Goal: Entertainment & Leisure: Browse casually

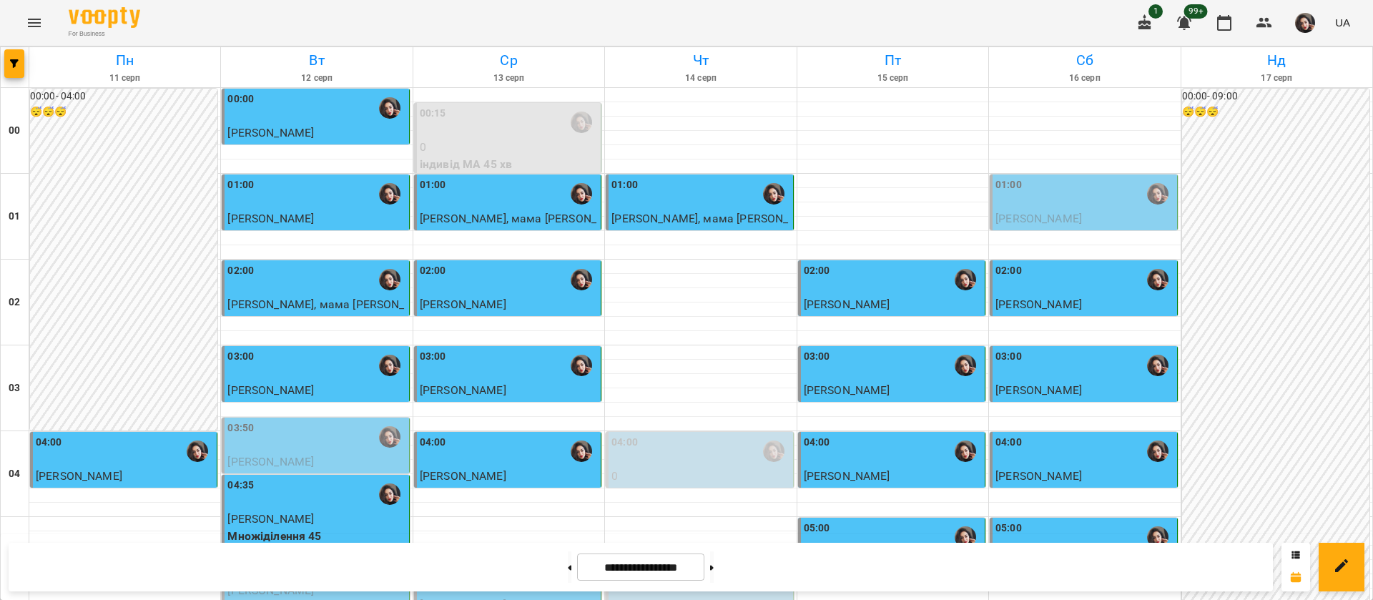
scroll to position [1287, 0]
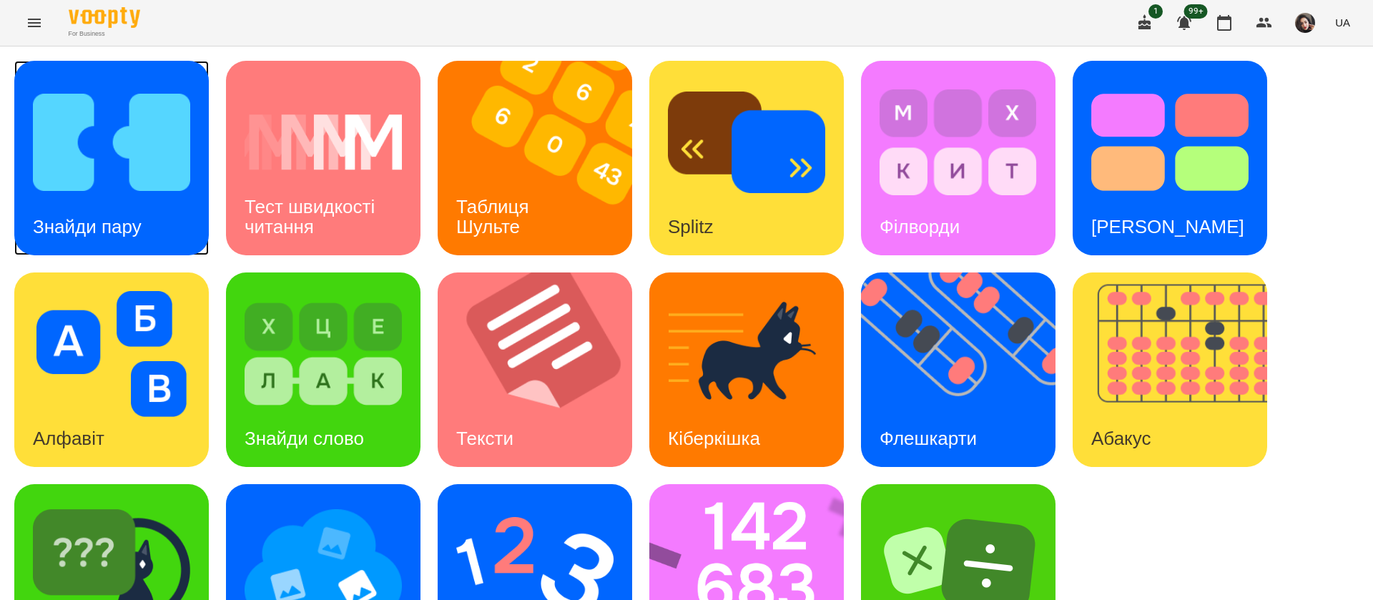
click at [160, 154] on img at bounding box center [111, 142] width 157 height 126
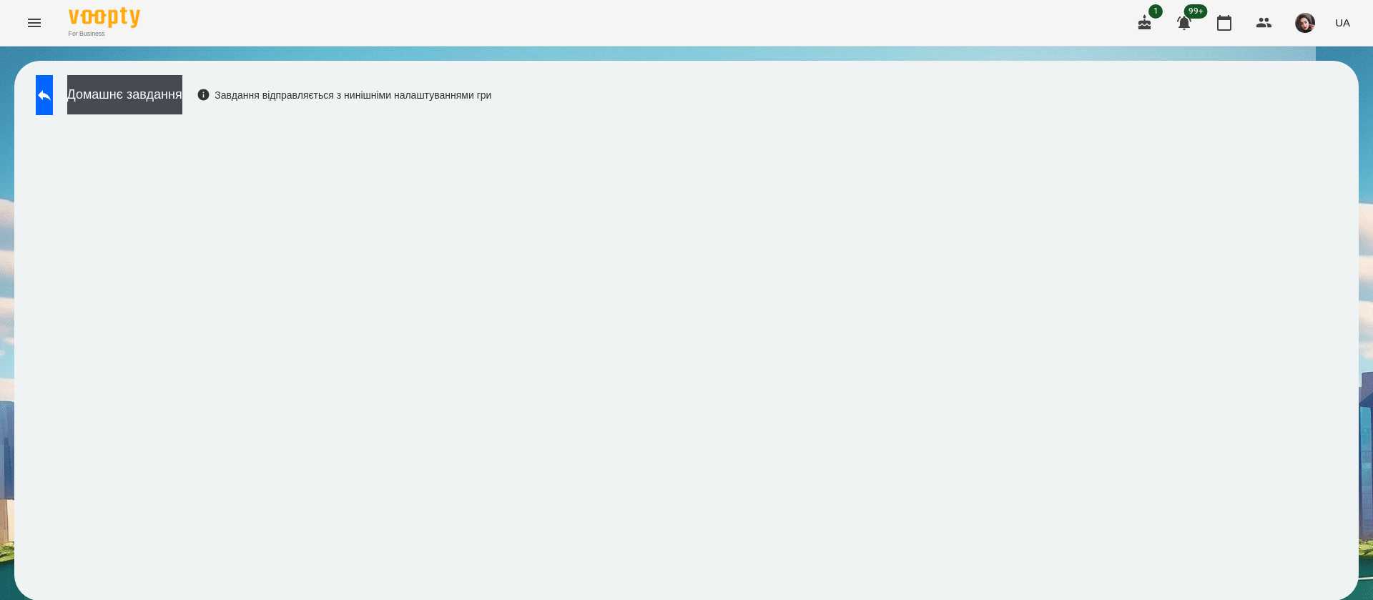
scroll to position [1, 0]
click at [51, 104] on button at bounding box center [44, 95] width 17 height 40
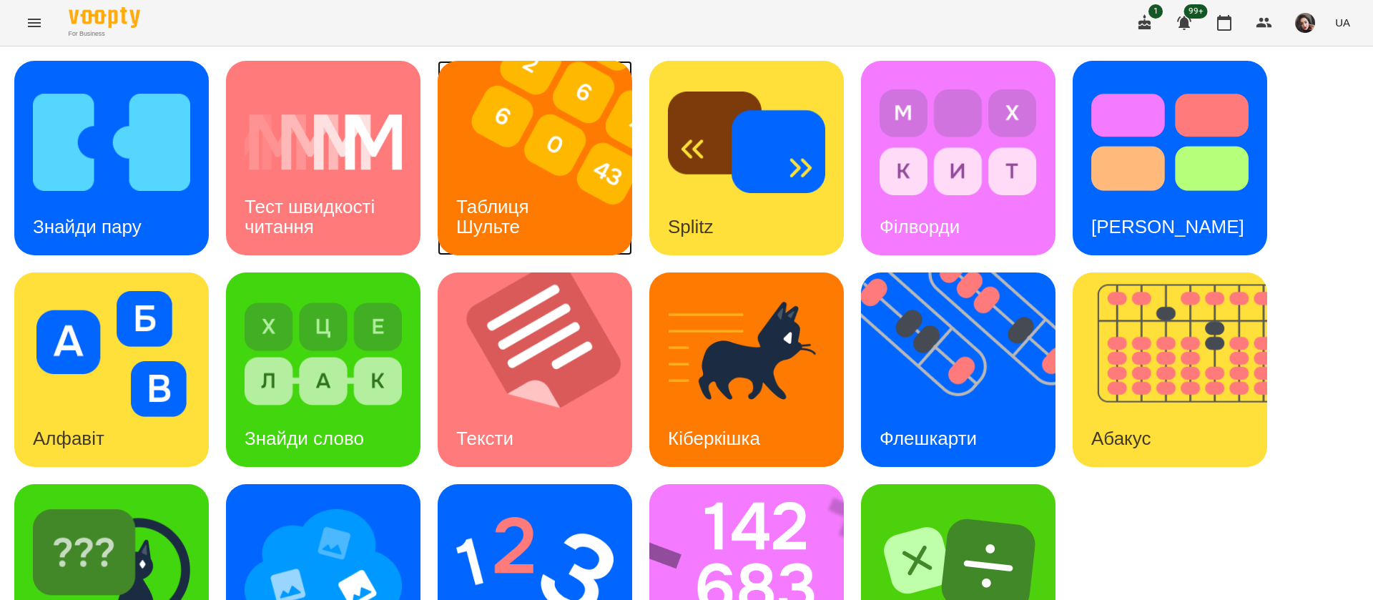
click at [511, 215] on h3 "Таблиця Шульте" at bounding box center [495, 216] width 78 height 41
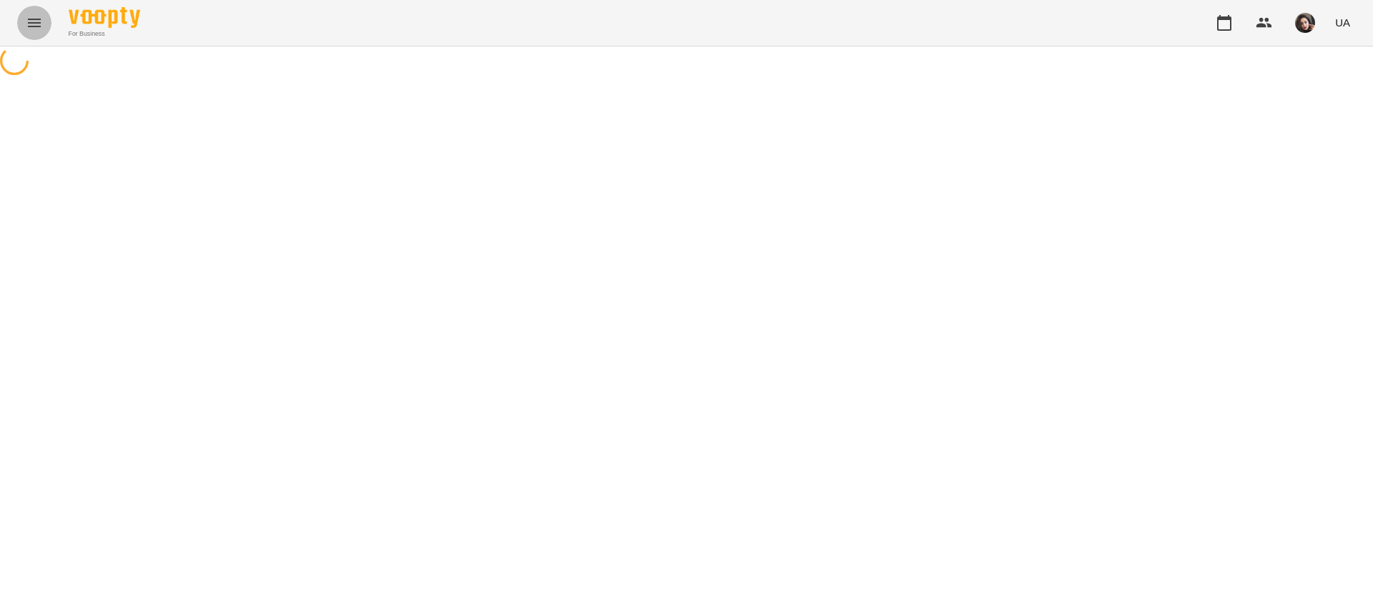
click at [37, 17] on icon "Menu" at bounding box center [34, 22] width 17 height 17
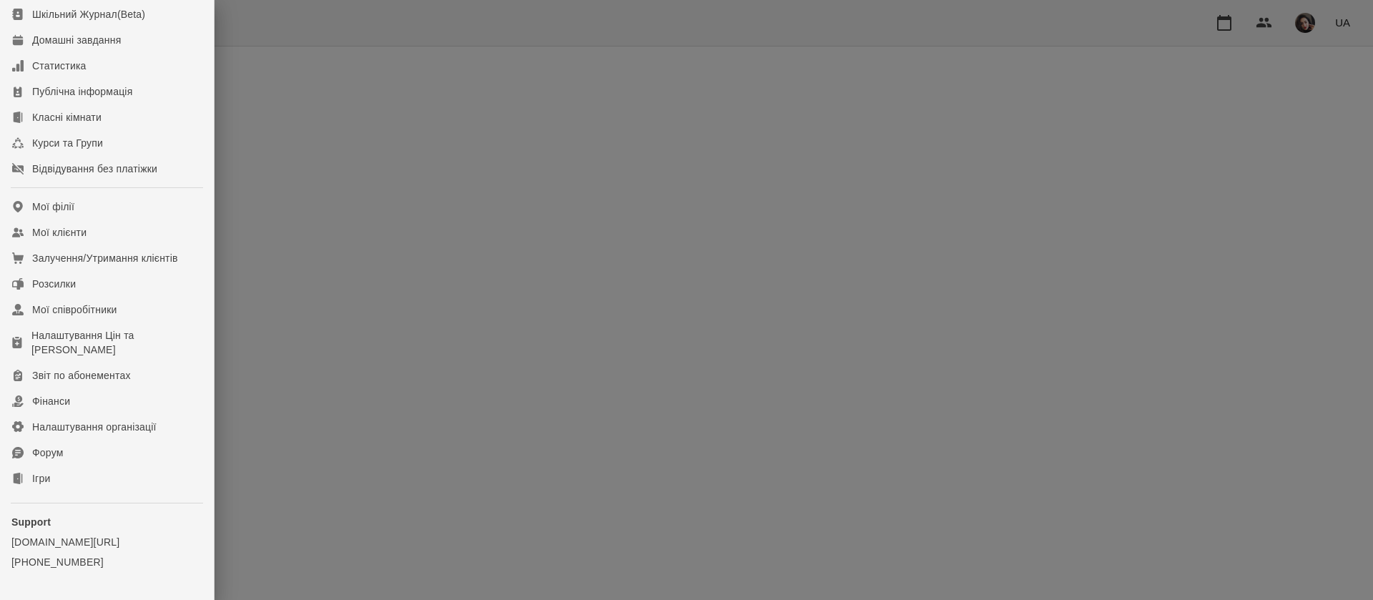
scroll to position [163, 0]
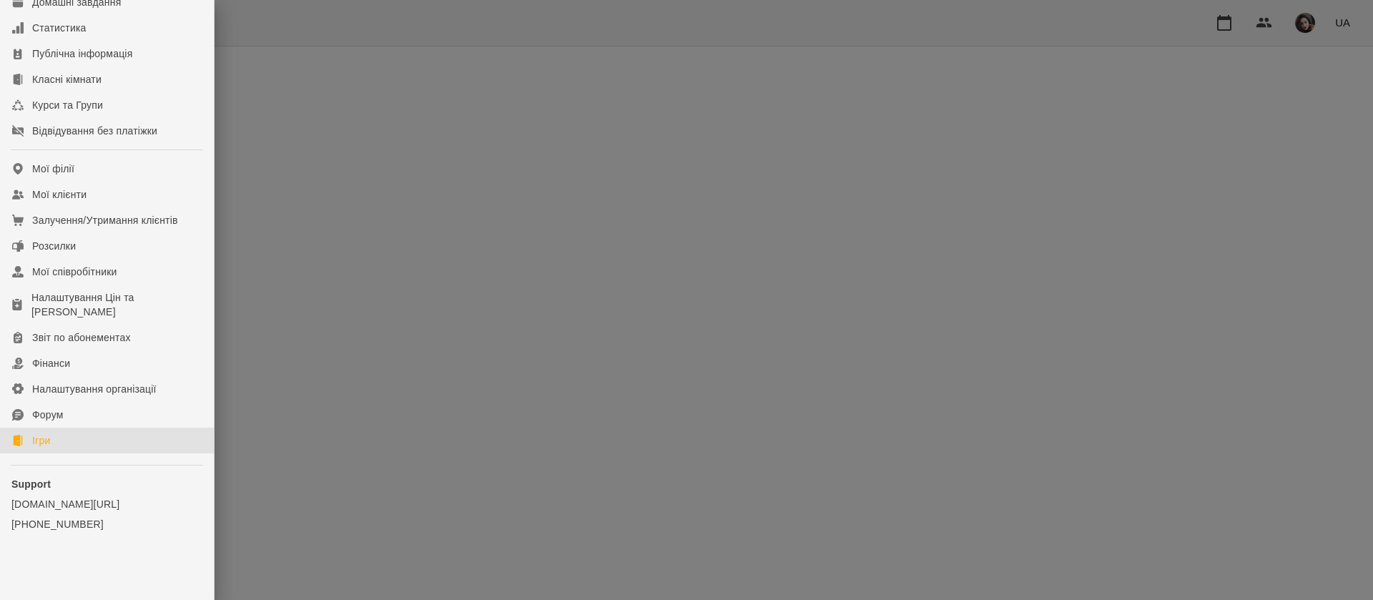
click at [97, 451] on link "Ігри" at bounding box center [107, 441] width 214 height 26
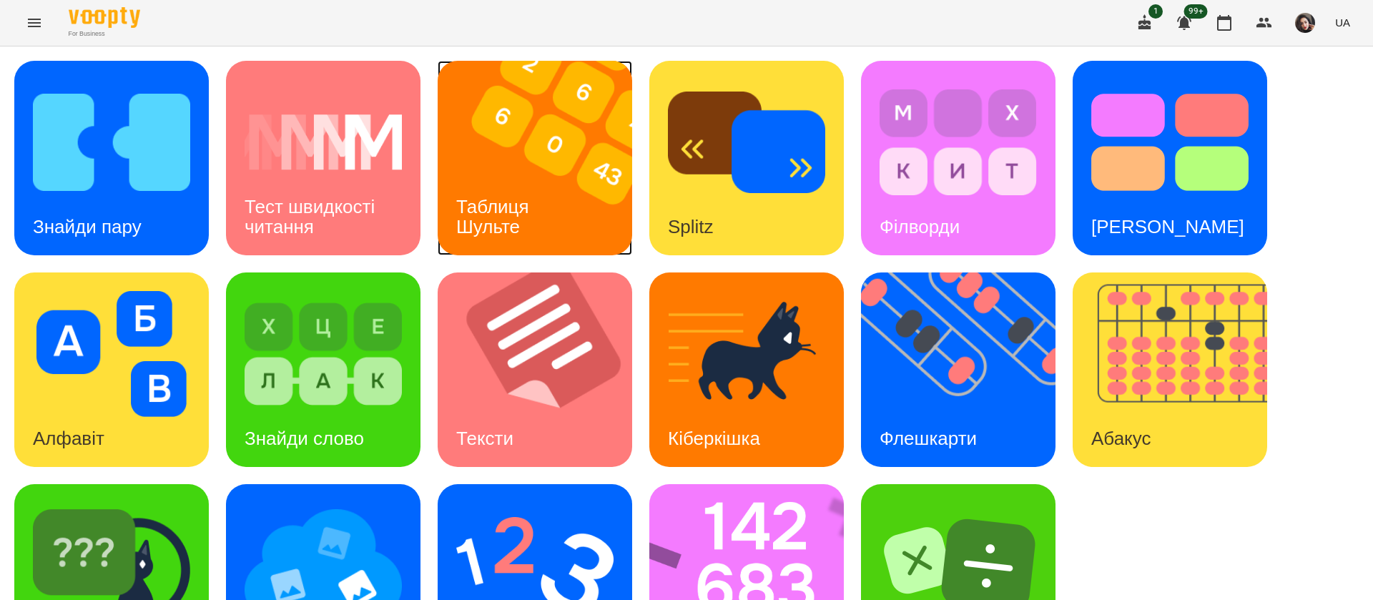
click at [541, 173] on img at bounding box center [544, 158] width 212 height 195
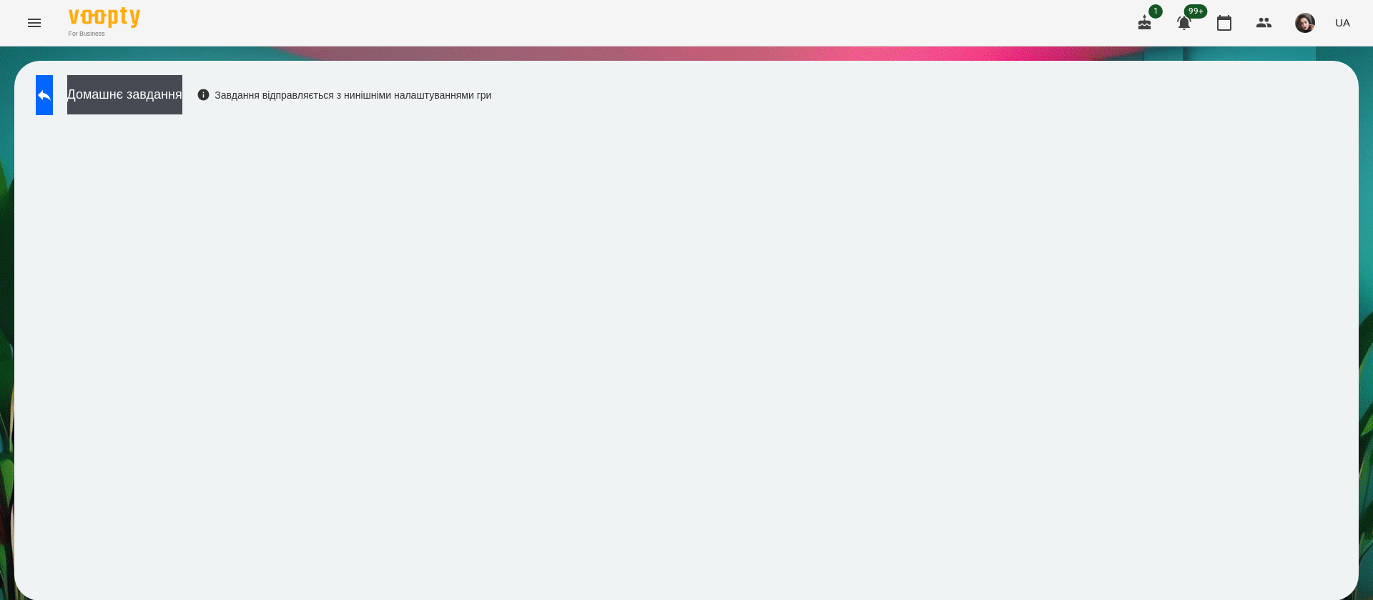
scroll to position [1, 0]
click at [53, 112] on button at bounding box center [44, 95] width 17 height 40
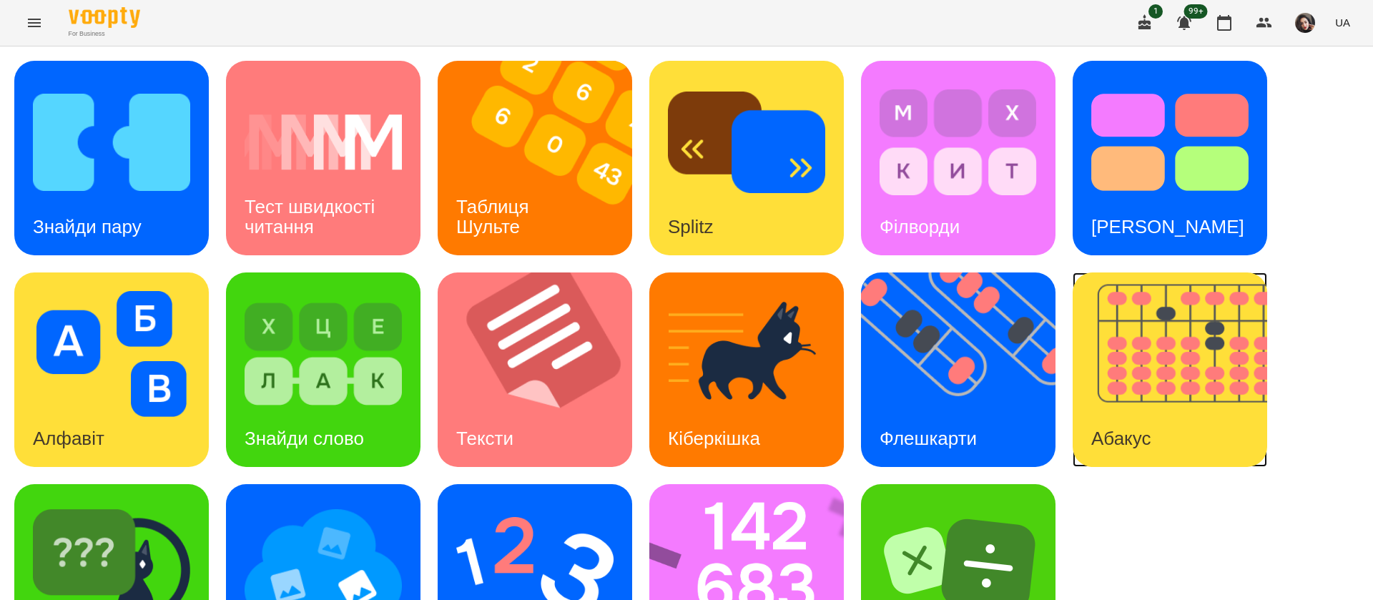
click at [1135, 404] on img at bounding box center [1179, 369] width 212 height 195
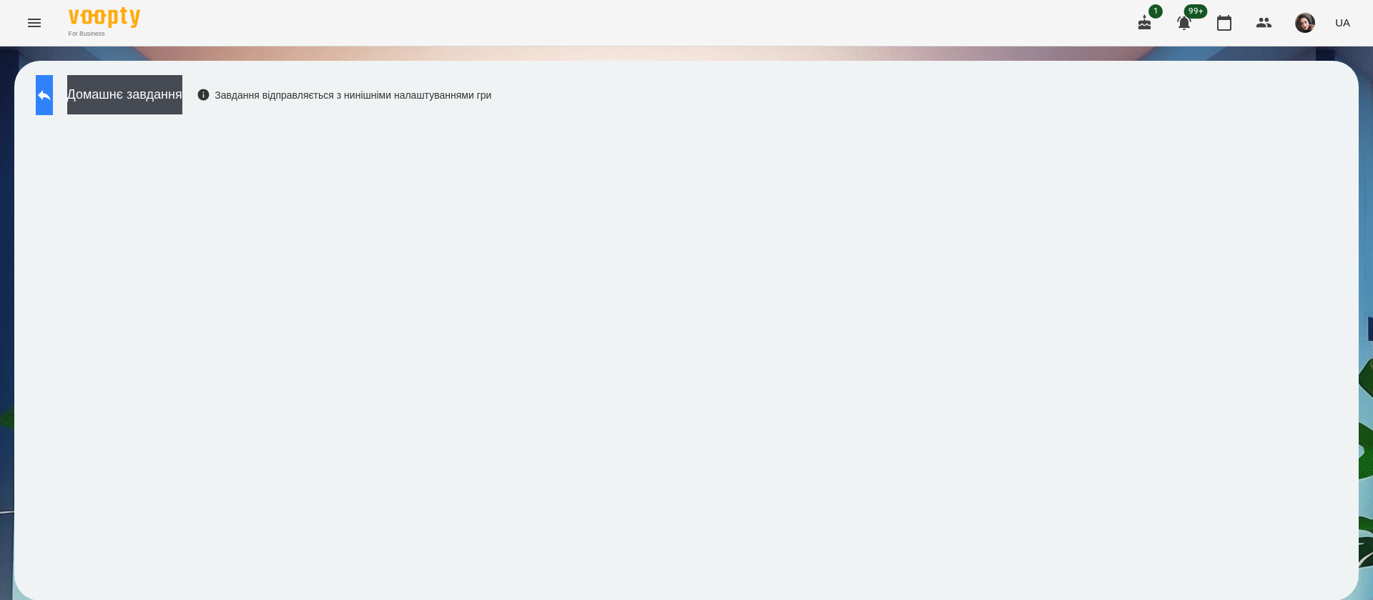
click at [53, 103] on icon at bounding box center [44, 95] width 17 height 17
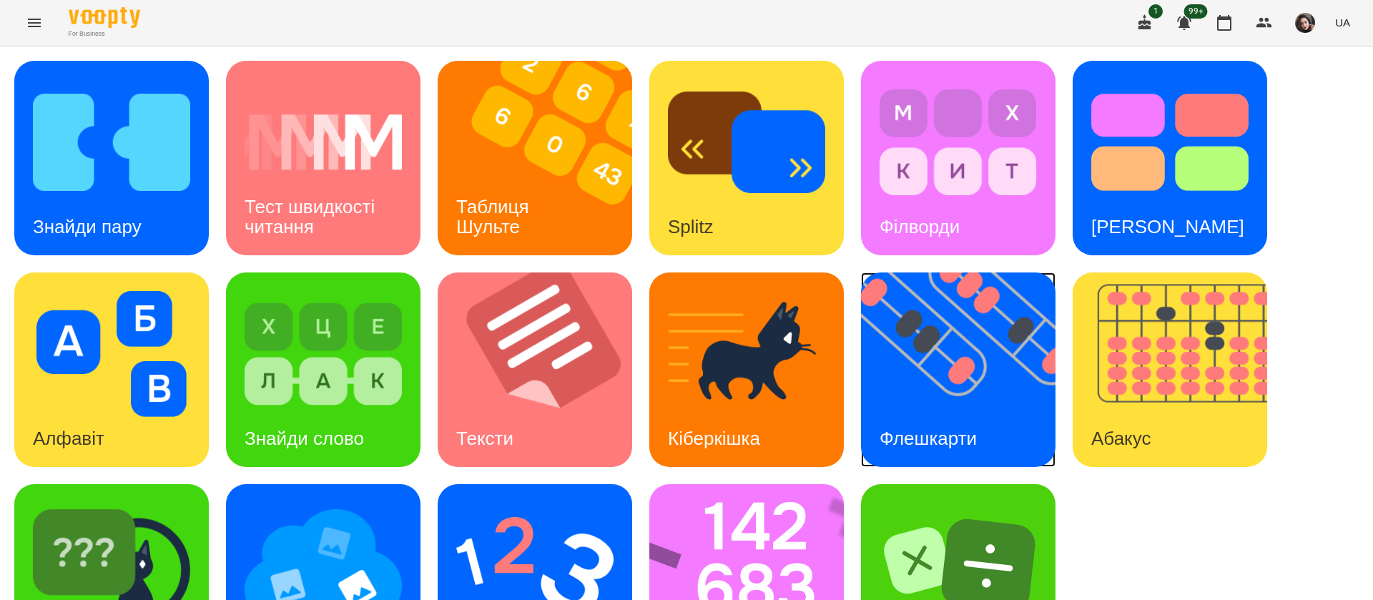
click at [963, 393] on img at bounding box center [967, 369] width 212 height 195
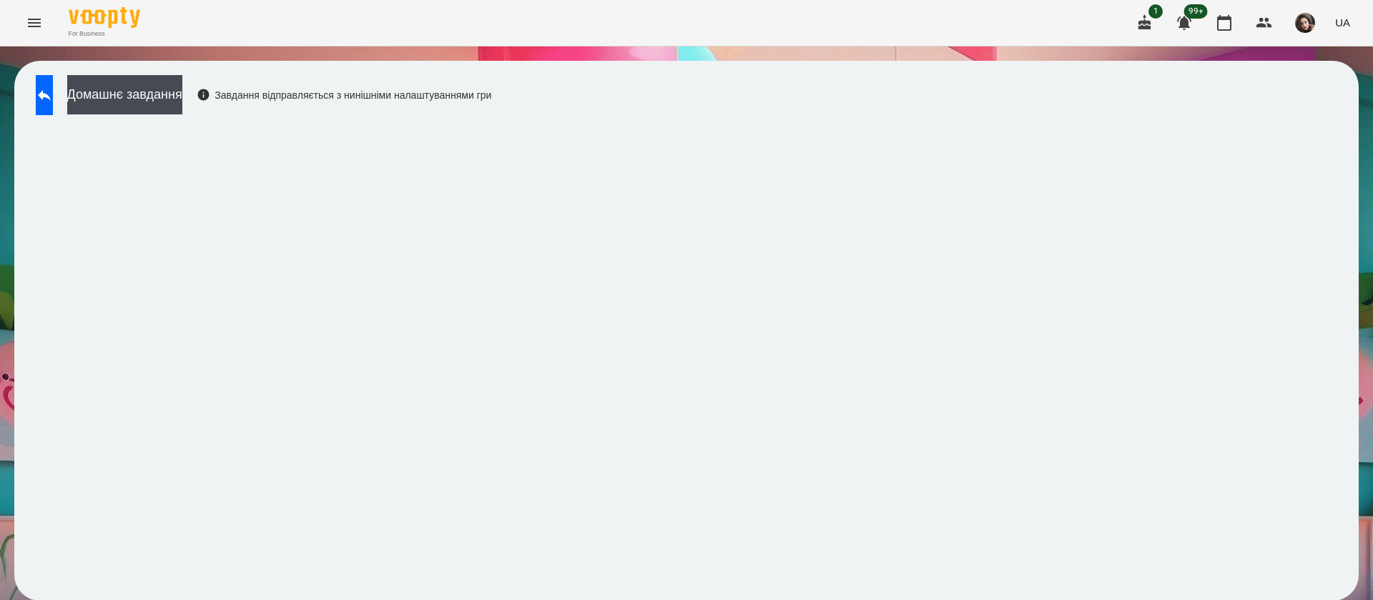
click at [35, 87] on div "Домашнє завдання Завдання відправляється з нинішніми налаштуваннями гри" at bounding box center [260, 98] width 463 height 47
click at [51, 97] on icon at bounding box center [44, 95] width 13 height 11
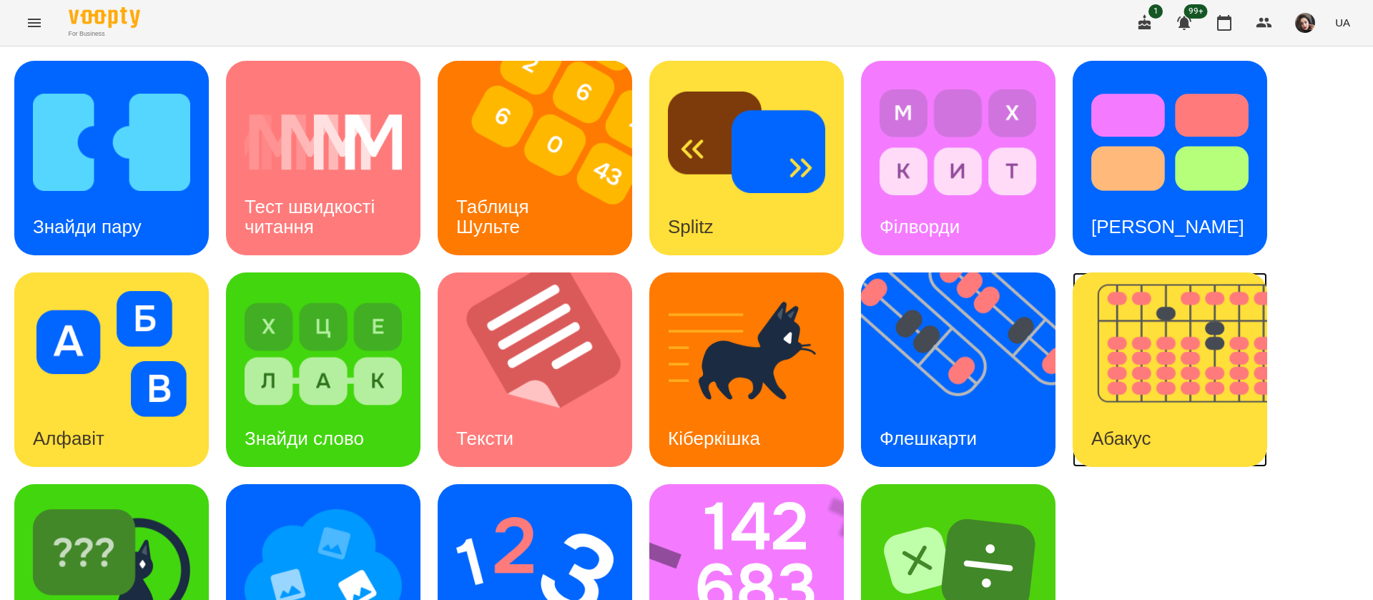
click at [1119, 415] on div "Абакус" at bounding box center [1121, 439] width 97 height 57
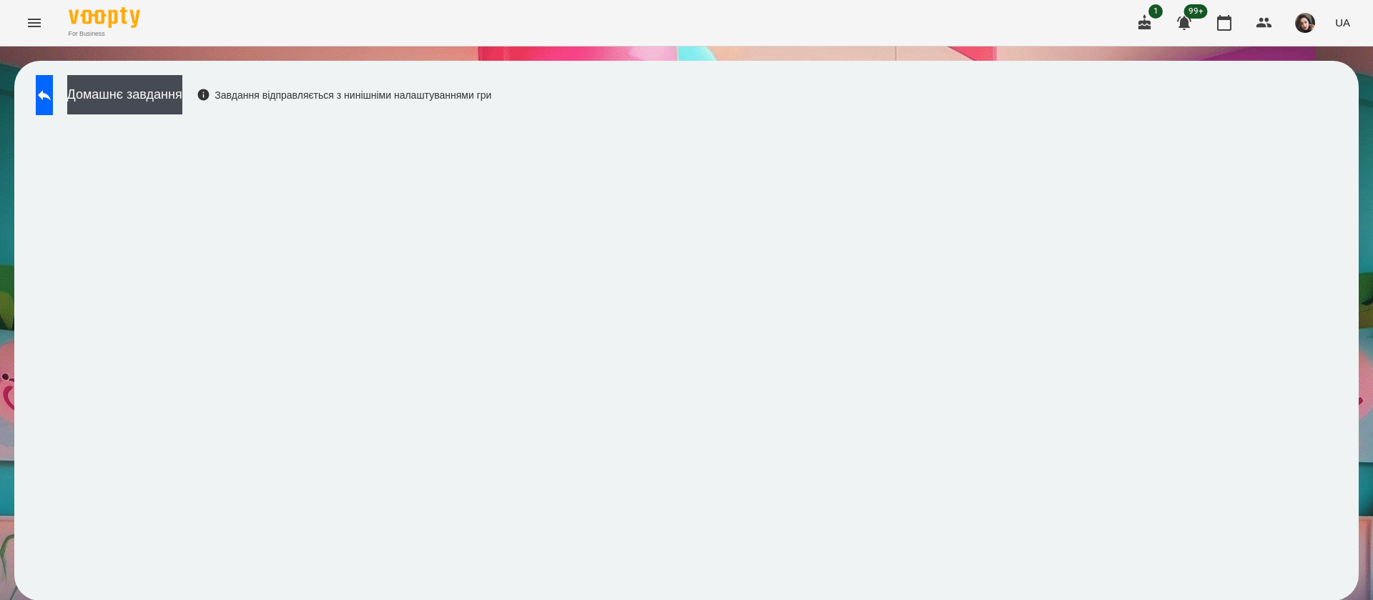
scroll to position [1, 0]
click at [51, 94] on icon at bounding box center [44, 95] width 13 height 11
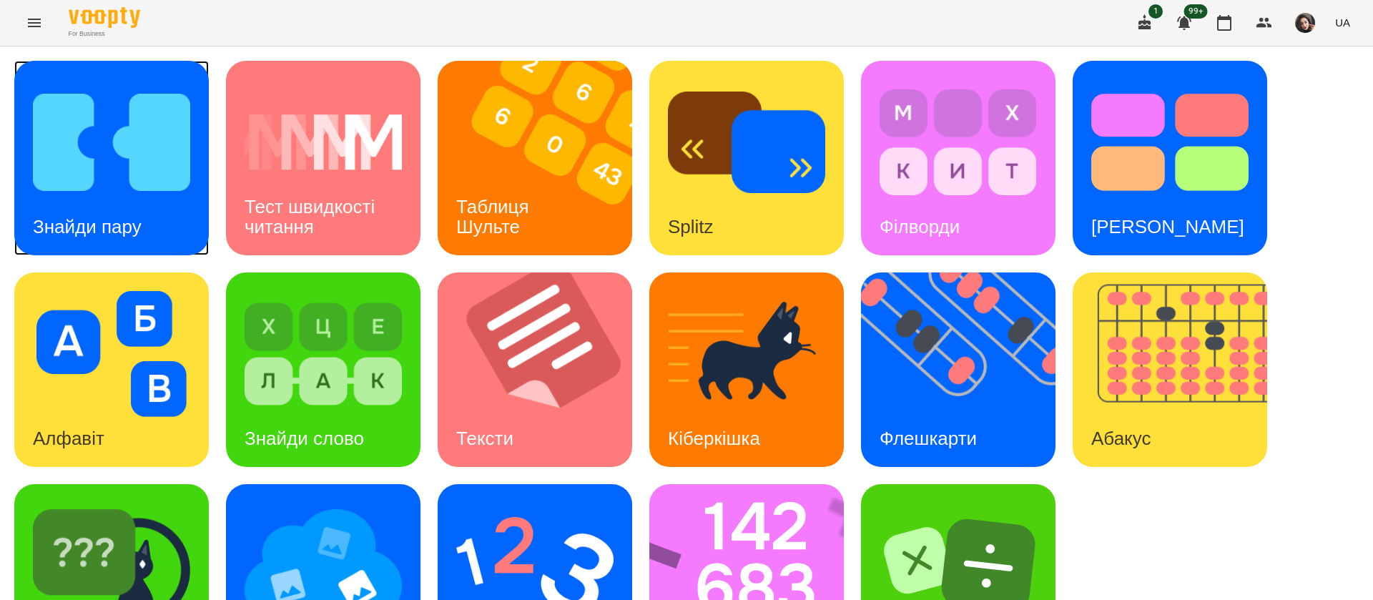
click at [114, 242] on div "Знайди пару" at bounding box center [87, 227] width 146 height 57
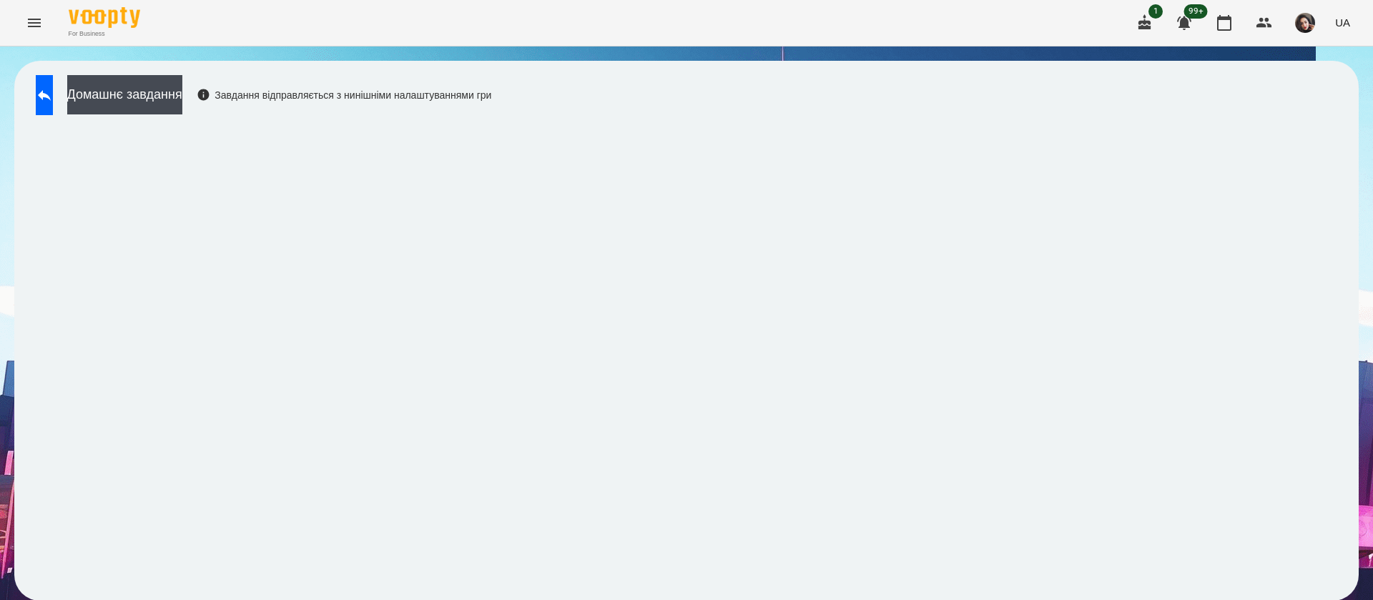
scroll to position [1, 0]
click at [1350, 26] on button "UA" at bounding box center [1343, 22] width 26 height 26
click at [1329, 112] on div "Русский" at bounding box center [1316, 107] width 73 height 26
click at [53, 101] on icon at bounding box center [44, 95] width 17 height 17
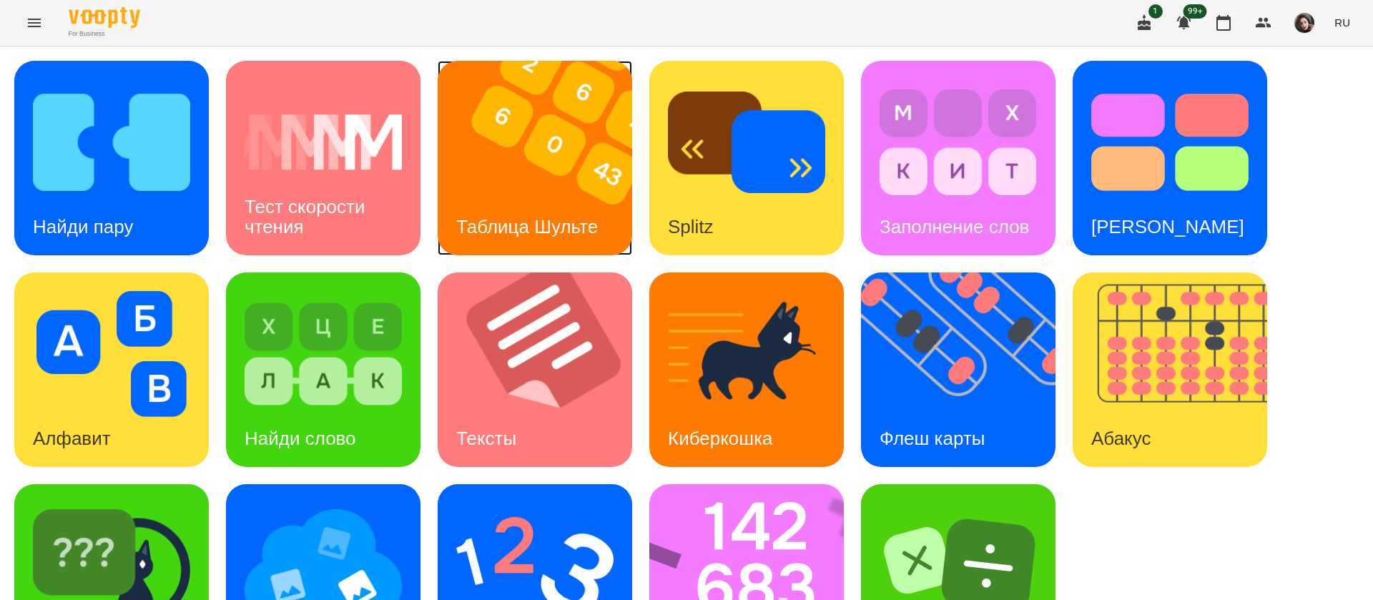
click at [509, 207] on div "Таблица Шульте" at bounding box center [527, 227] width 179 height 57
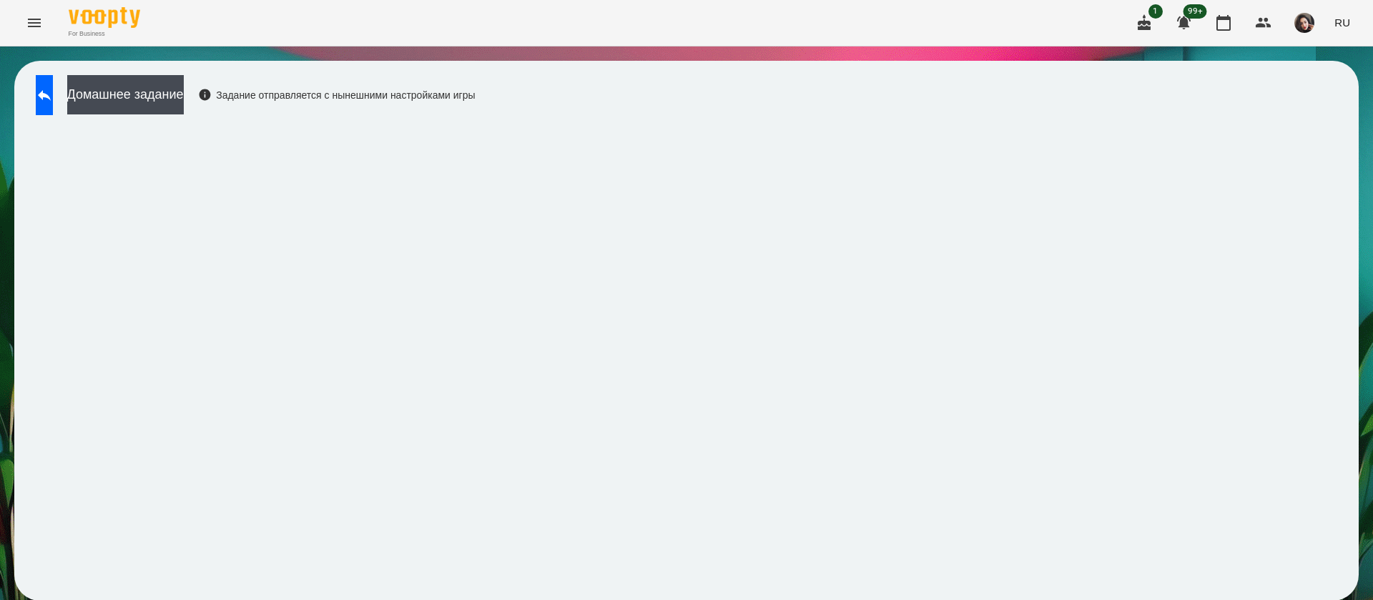
scroll to position [1, 0]
click at [35, 107] on div "Домашнее задание Задание отправляется с нынешними настройками игры" at bounding box center [252, 98] width 447 height 47
click at [83, 86] on div "Домашнее задание Задание отправляется с нынешними настройками игры" at bounding box center [252, 98] width 447 height 47
click at [53, 92] on icon at bounding box center [44, 95] width 17 height 17
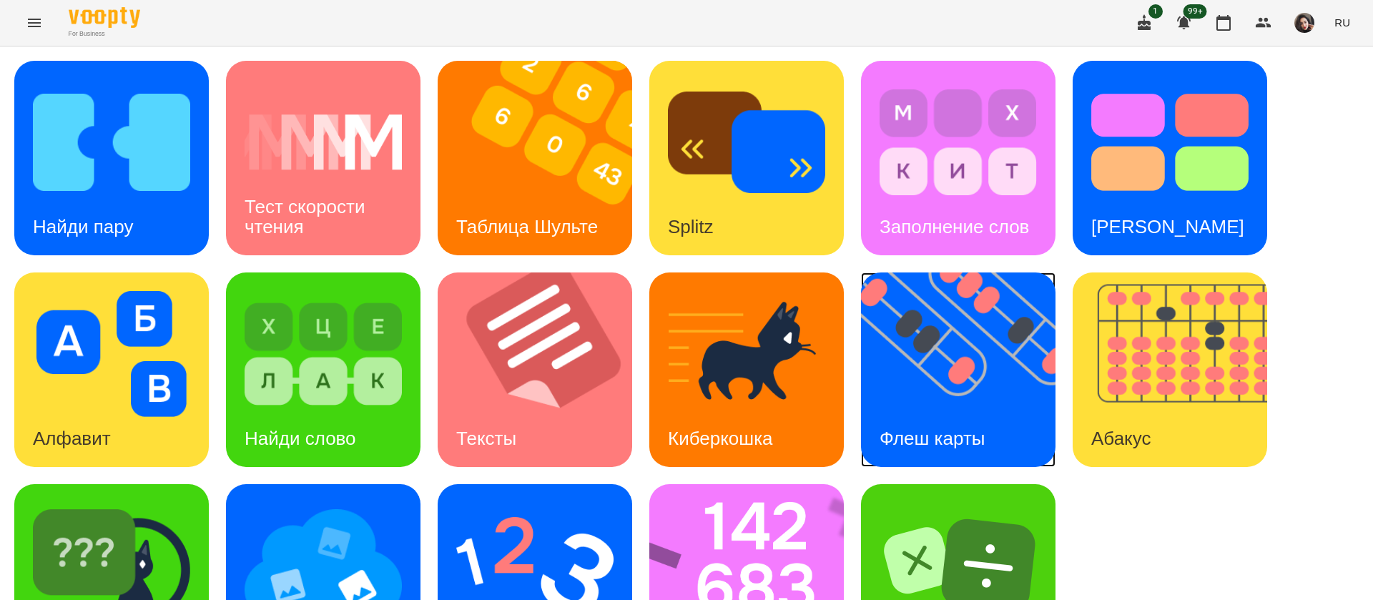
click at [980, 375] on img at bounding box center [967, 369] width 212 height 195
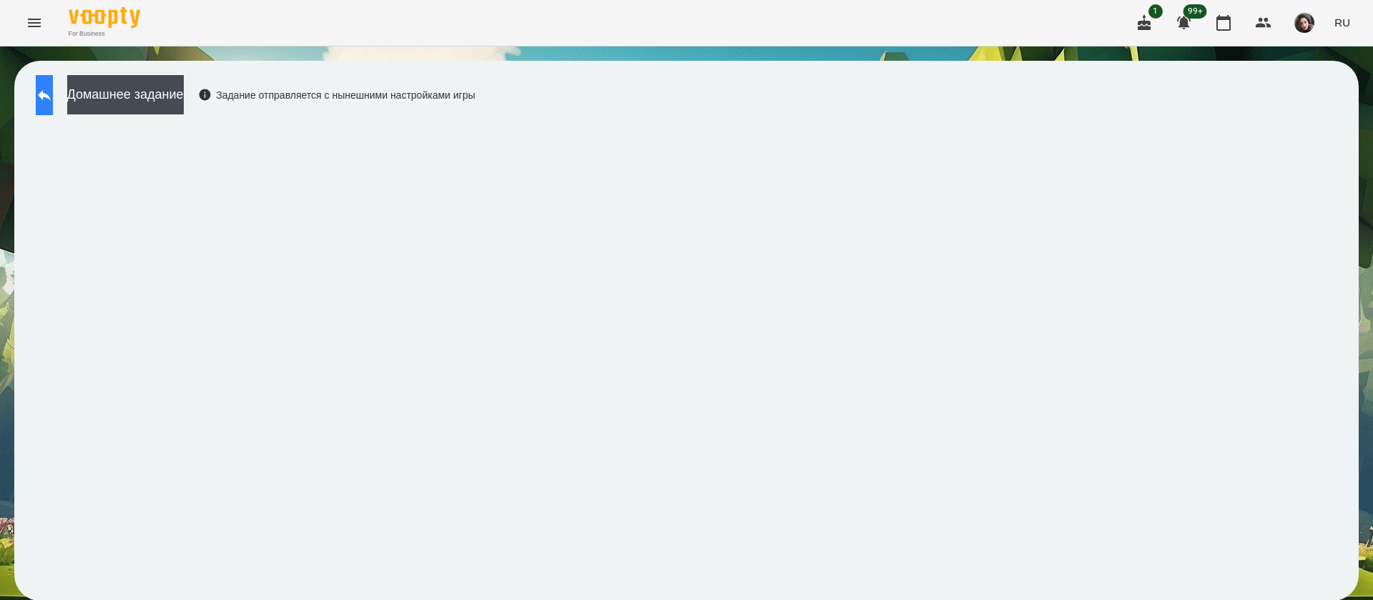
click at [45, 99] on button at bounding box center [44, 95] width 17 height 40
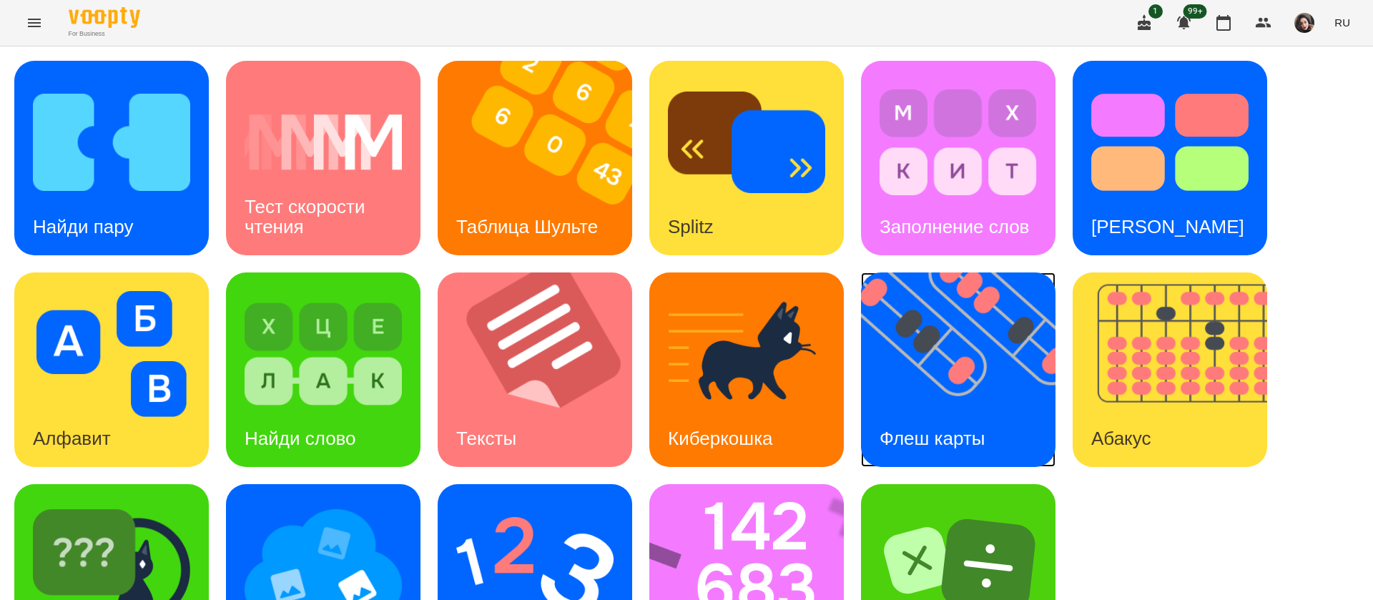
click at [968, 351] on img at bounding box center [967, 369] width 212 height 195
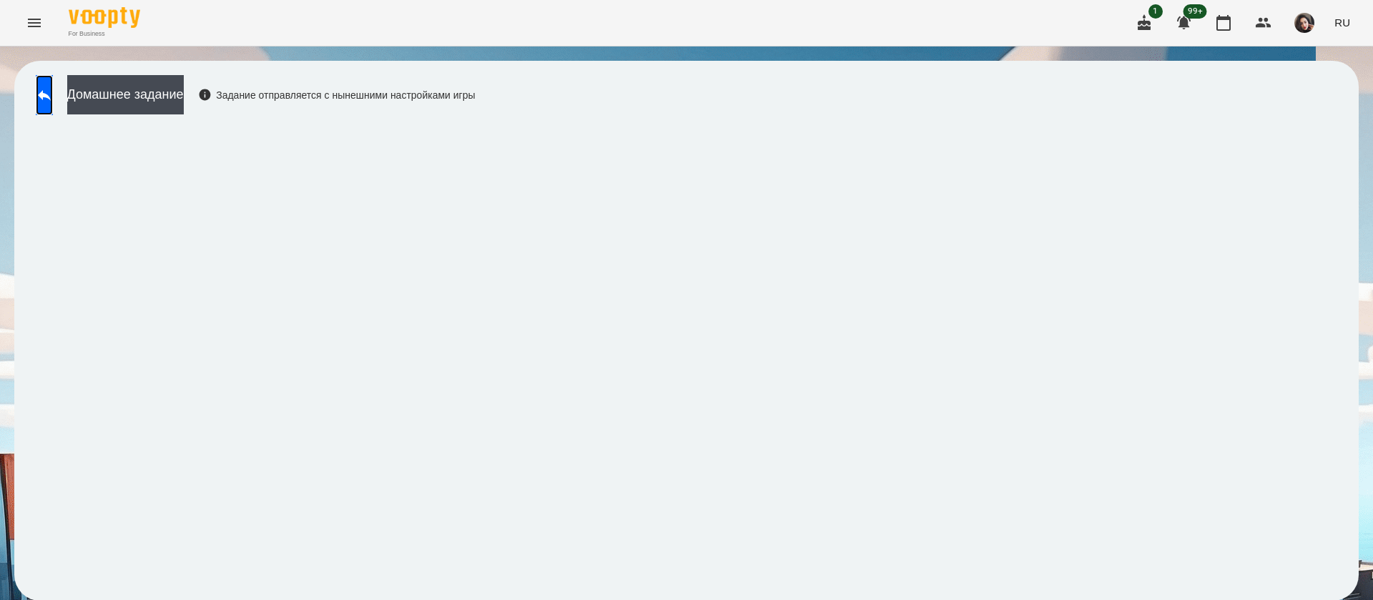
click at [42, 114] on link at bounding box center [44, 95] width 17 height 40
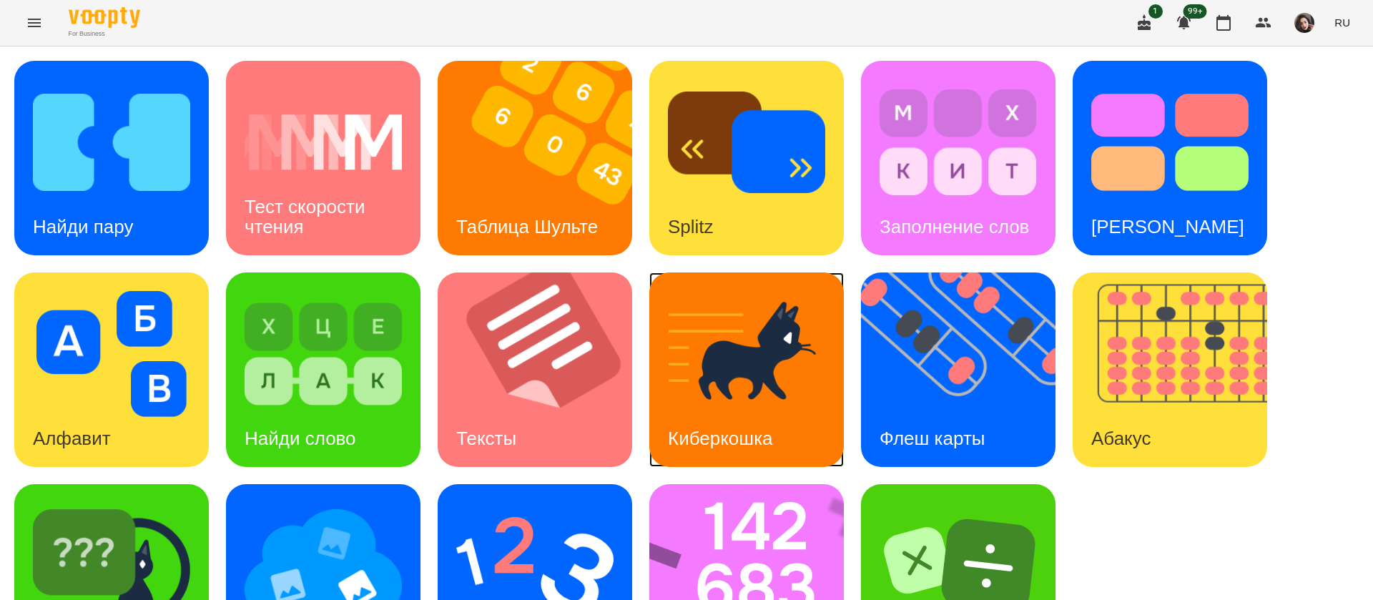
click at [736, 398] on img at bounding box center [746, 354] width 157 height 126
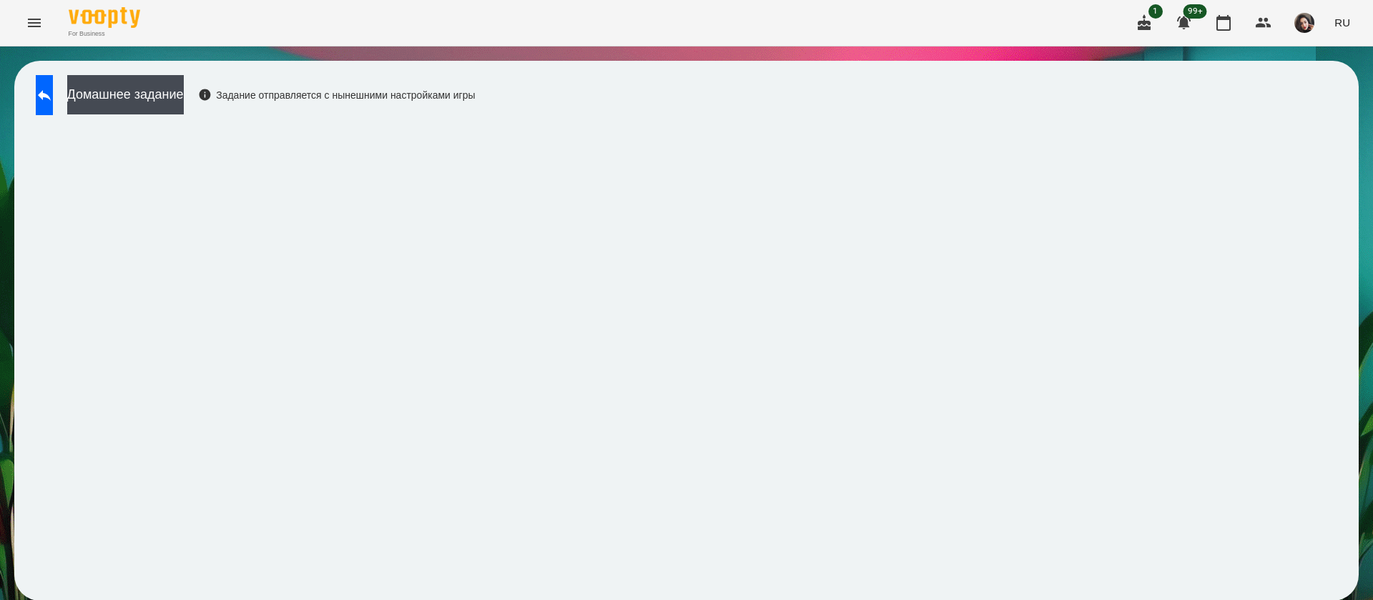
scroll to position [1, 0]
click at [46, 107] on button at bounding box center [44, 95] width 17 height 40
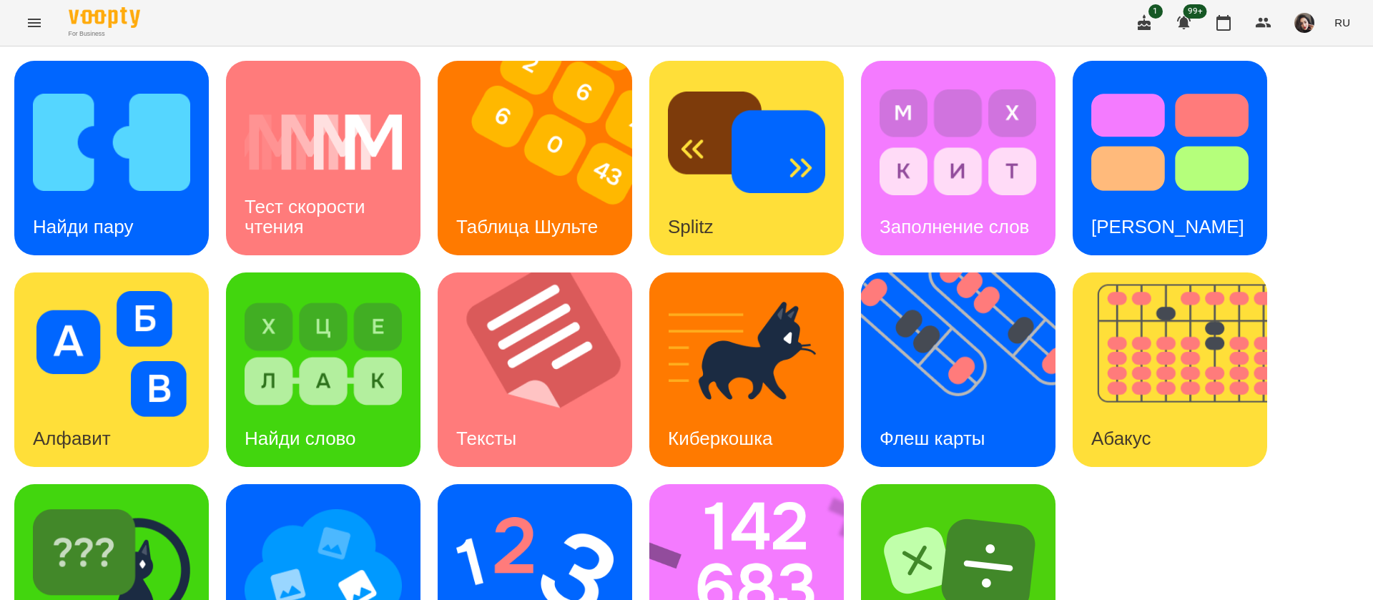
scroll to position [93, 0]
click at [732, 524] on img at bounding box center [755, 581] width 213 height 195
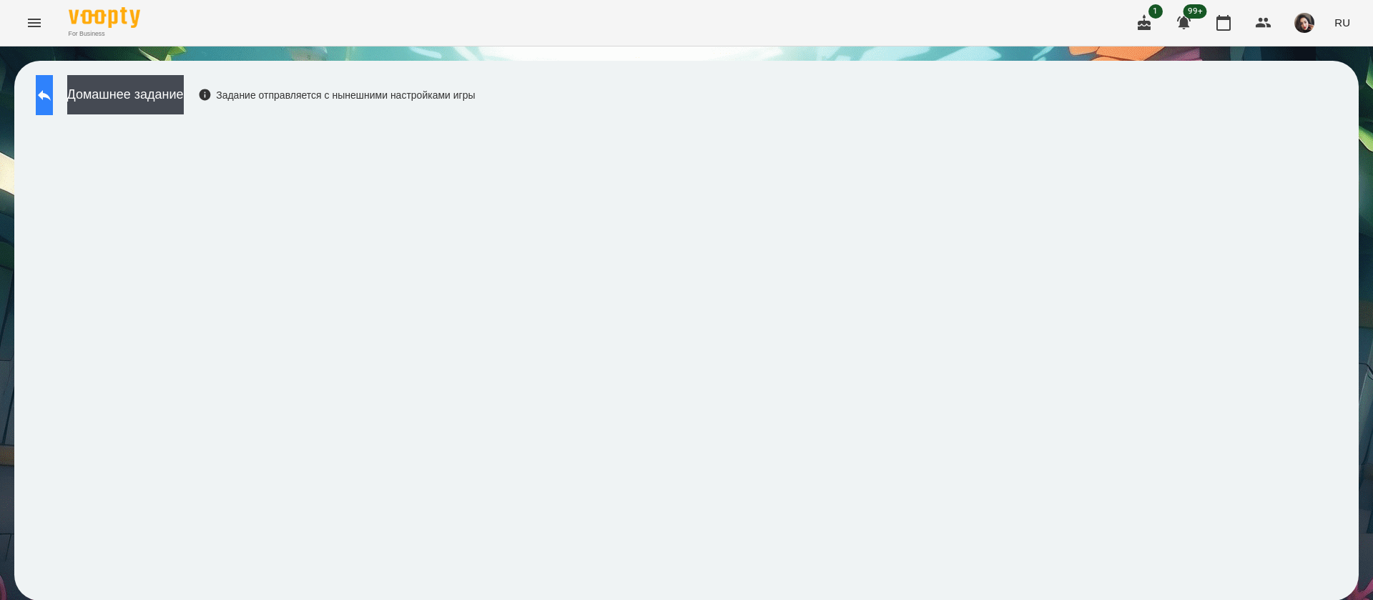
click at [51, 97] on icon at bounding box center [44, 95] width 13 height 11
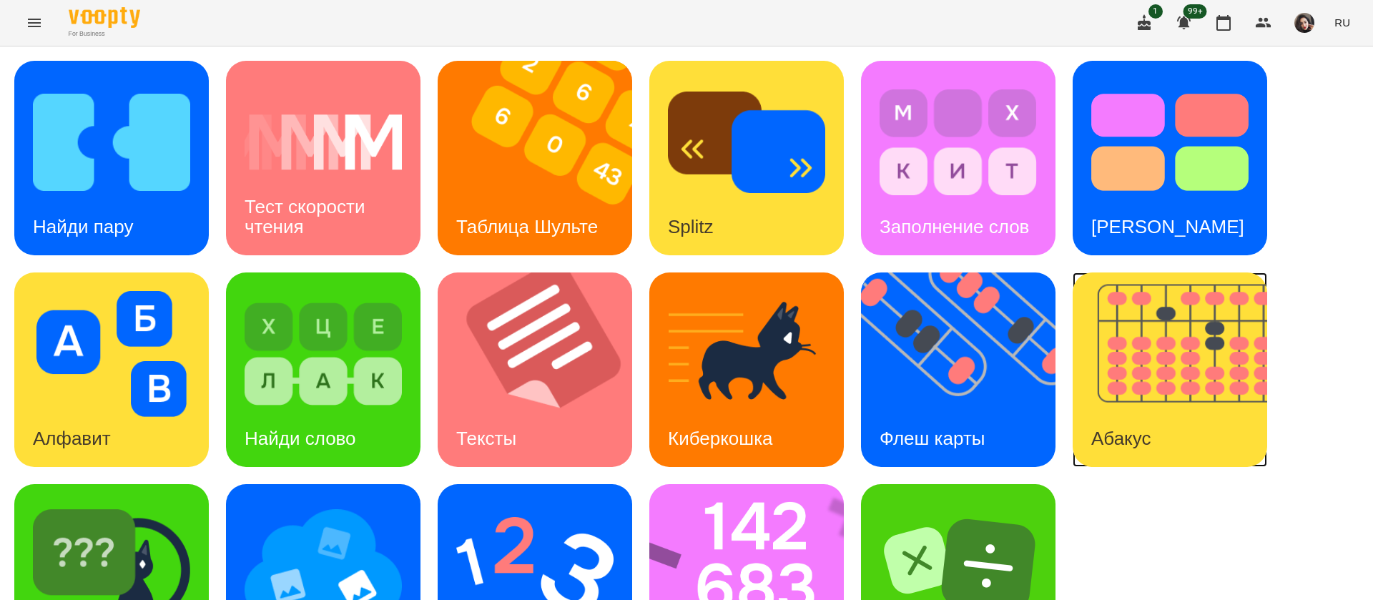
click at [1192, 371] on img at bounding box center [1179, 369] width 212 height 195
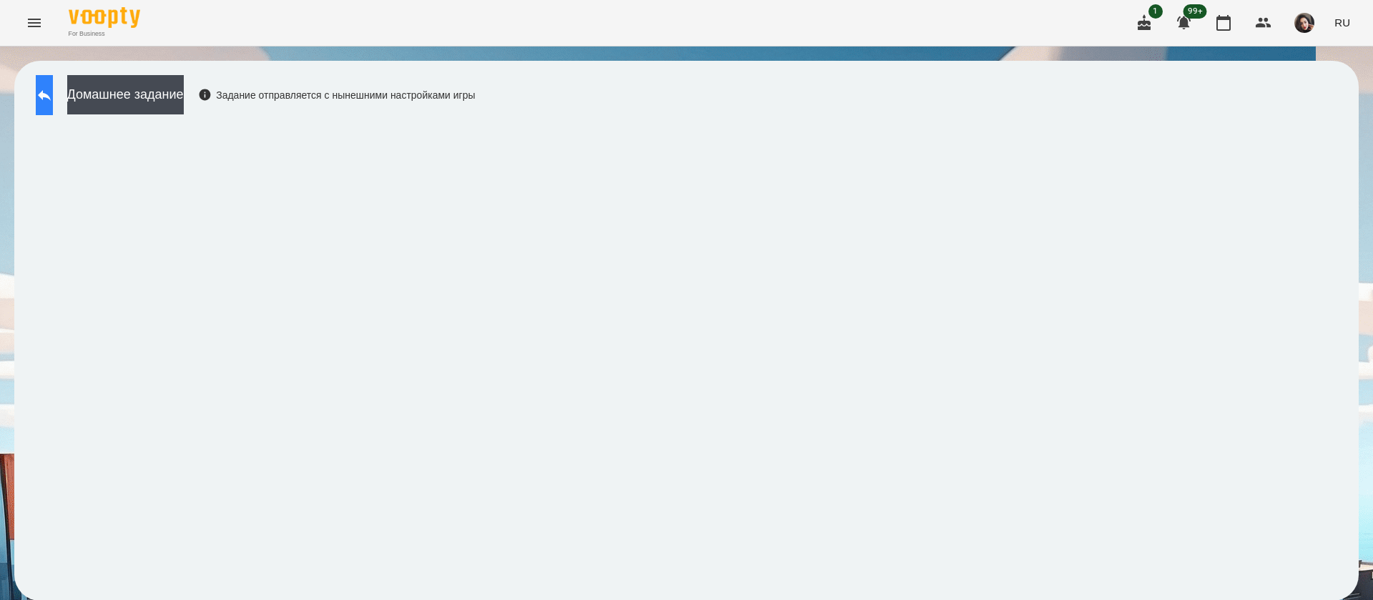
click at [44, 102] on button at bounding box center [44, 95] width 17 height 40
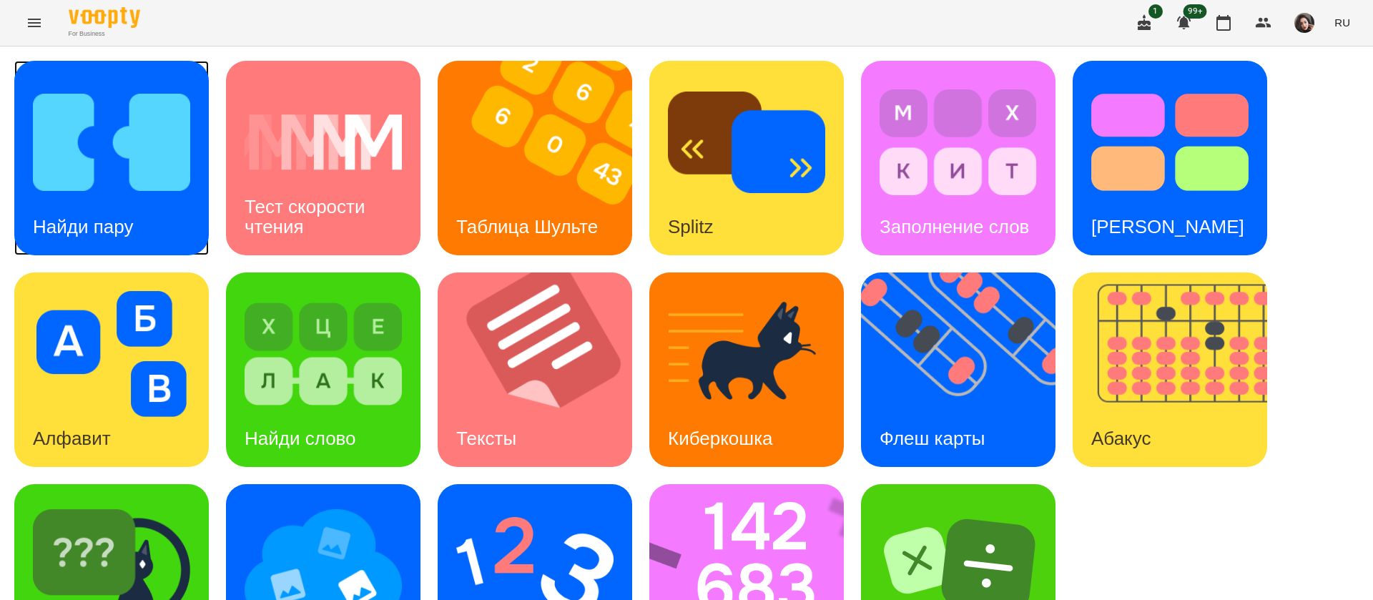
click at [116, 187] on img at bounding box center [111, 142] width 157 height 126
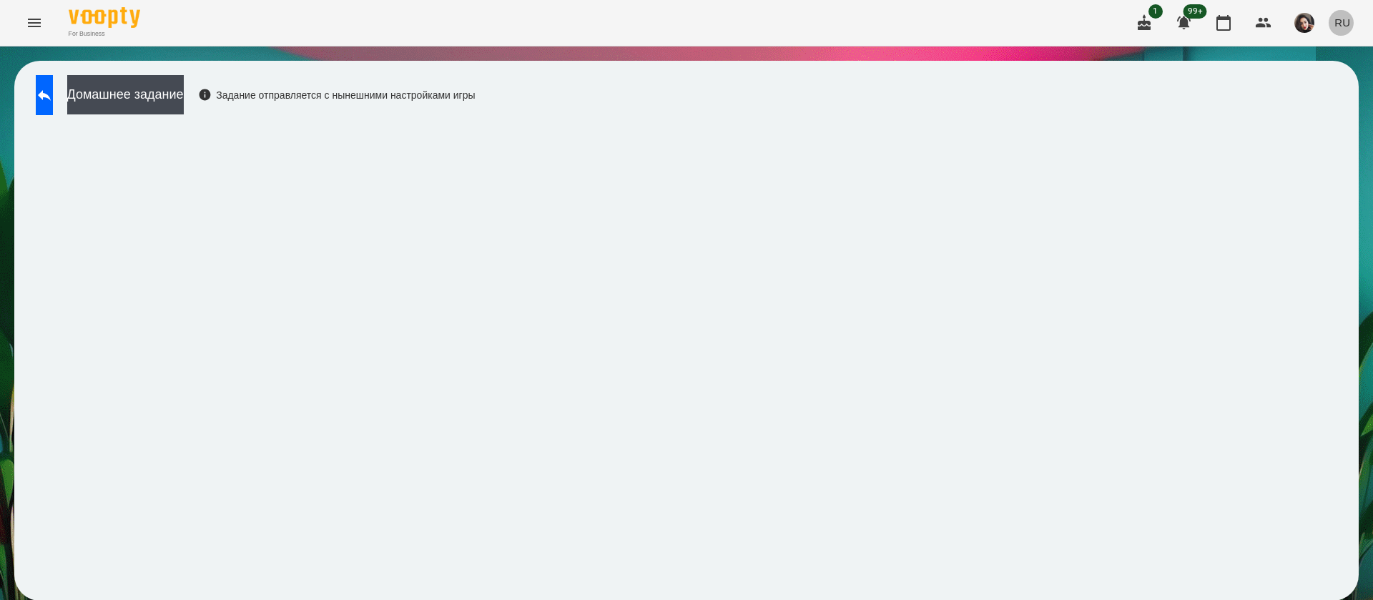
click at [1345, 24] on span "RU" at bounding box center [1343, 22] width 16 height 15
click at [1305, 86] on div "Українська" at bounding box center [1316, 81] width 73 height 26
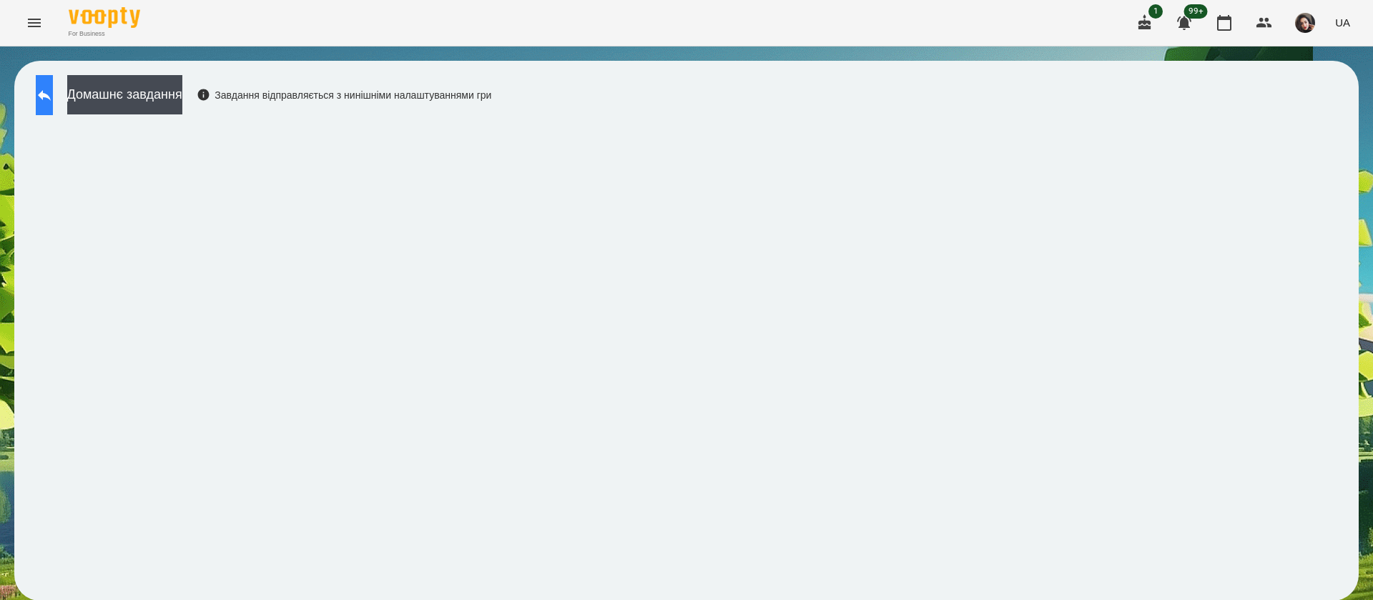
click at [53, 102] on button at bounding box center [44, 95] width 17 height 40
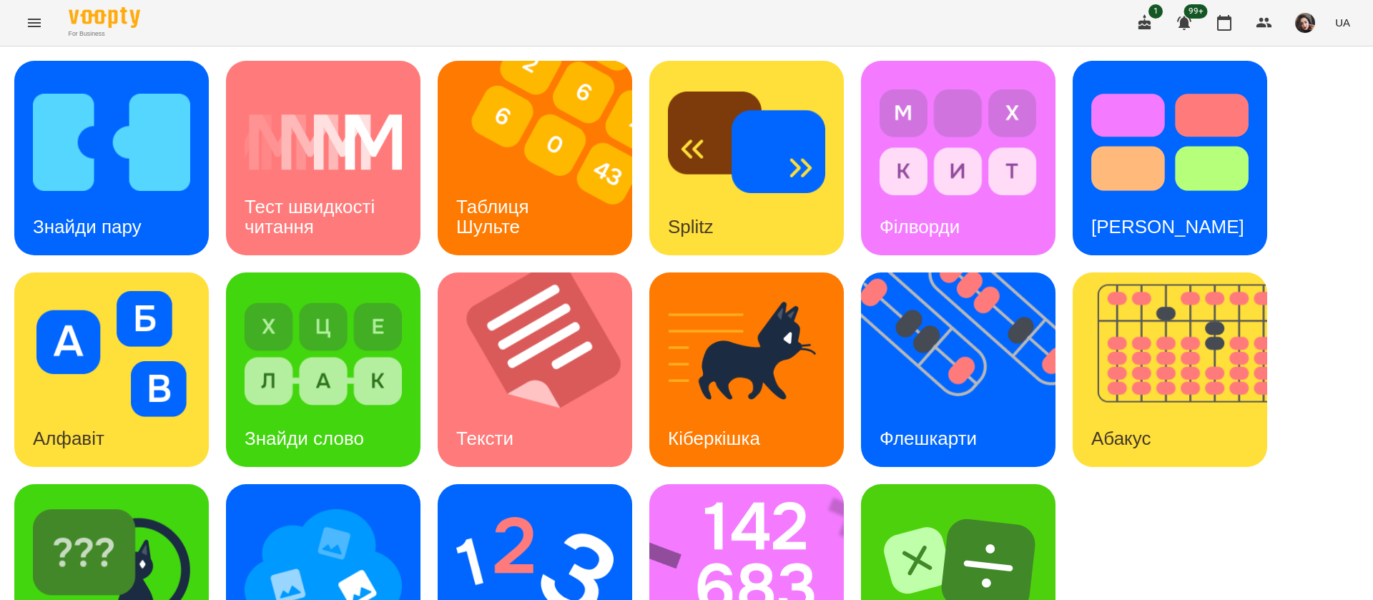
click at [1341, 138] on div "Знайди пару Тест швидкості читання Таблиця Шульте Splitz Філворди Тест Струпа А…" at bounding box center [686, 370] width 1345 height 618
click at [1345, 21] on span "UA" at bounding box center [1342, 22] width 15 height 15
drag, startPoint x: 1329, startPoint y: 106, endPoint x: 1219, endPoint y: 109, distance: 109.5
click at [1329, 109] on div "Русский" at bounding box center [1316, 107] width 73 height 26
click at [1312, 217] on div "Найди пару Тест скорости чтения Таблица Шульте Splitz Заполнение слов Тест Стру…" at bounding box center [686, 370] width 1345 height 618
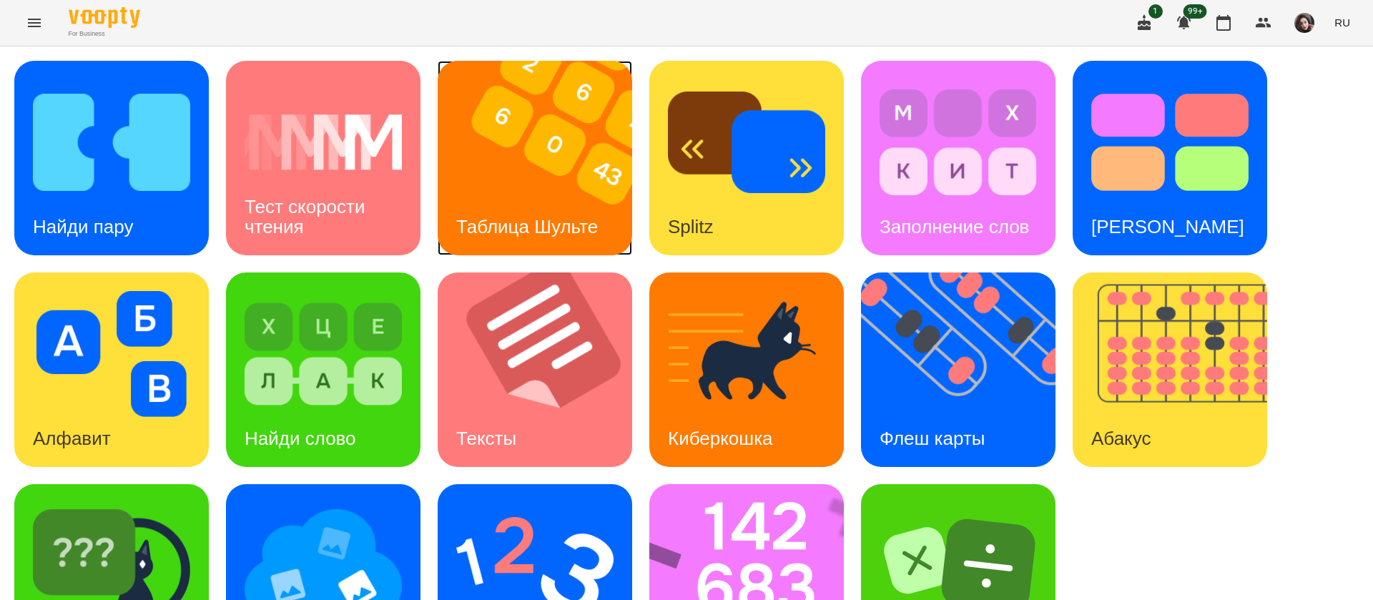
click at [506, 207] on div "Таблица Шульте" at bounding box center [527, 227] width 179 height 57
